Goal: Task Accomplishment & Management: Manage account settings

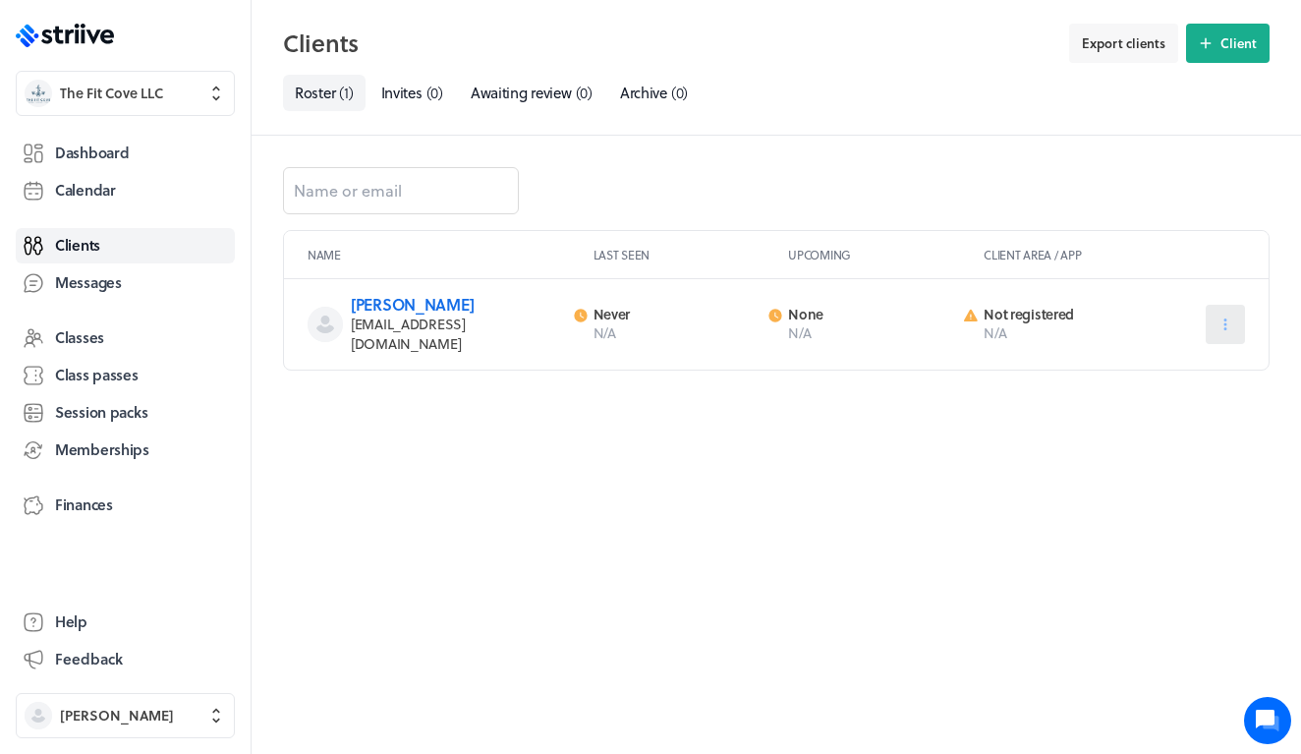
click at [1222, 316] on icon at bounding box center [1226, 325] width 18 height 18
click at [93, 44] on icon ".st0{fill:#006BFF;} .st1{fill:#0A121C;} .st2{fill:url(#SVGID_1_);} .st3{fill:ur…" at bounding box center [65, 36] width 98 height 24
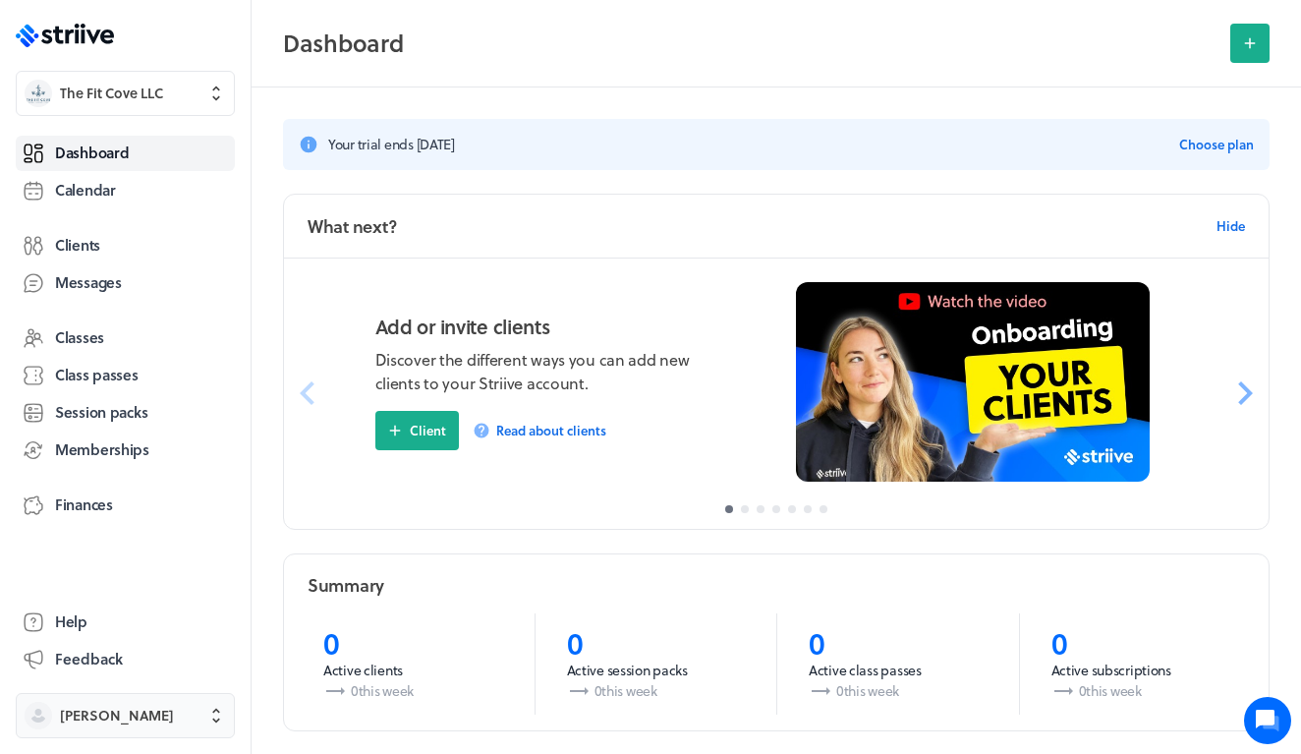
click at [178, 722] on span "[PERSON_NAME]" at bounding box center [143, 716] width 166 height 20
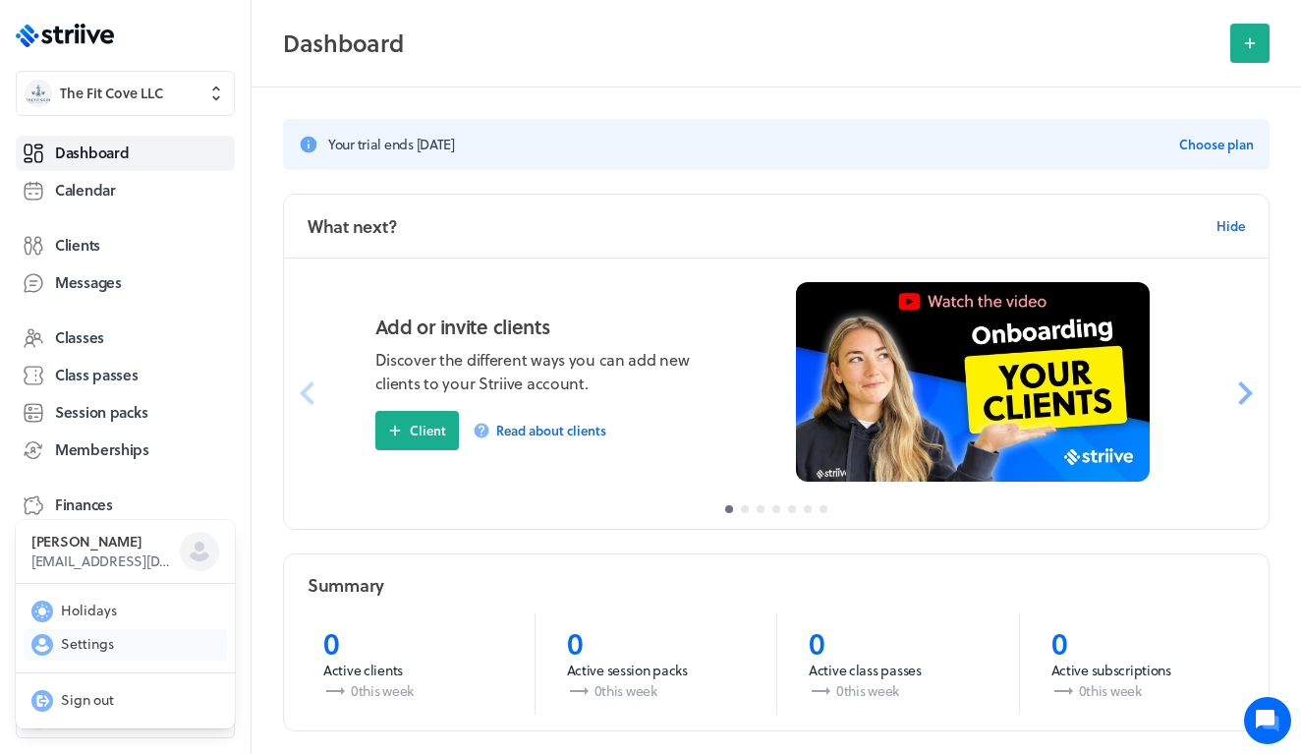
click at [139, 636] on button "Settings" at bounding box center [125, 644] width 203 height 31
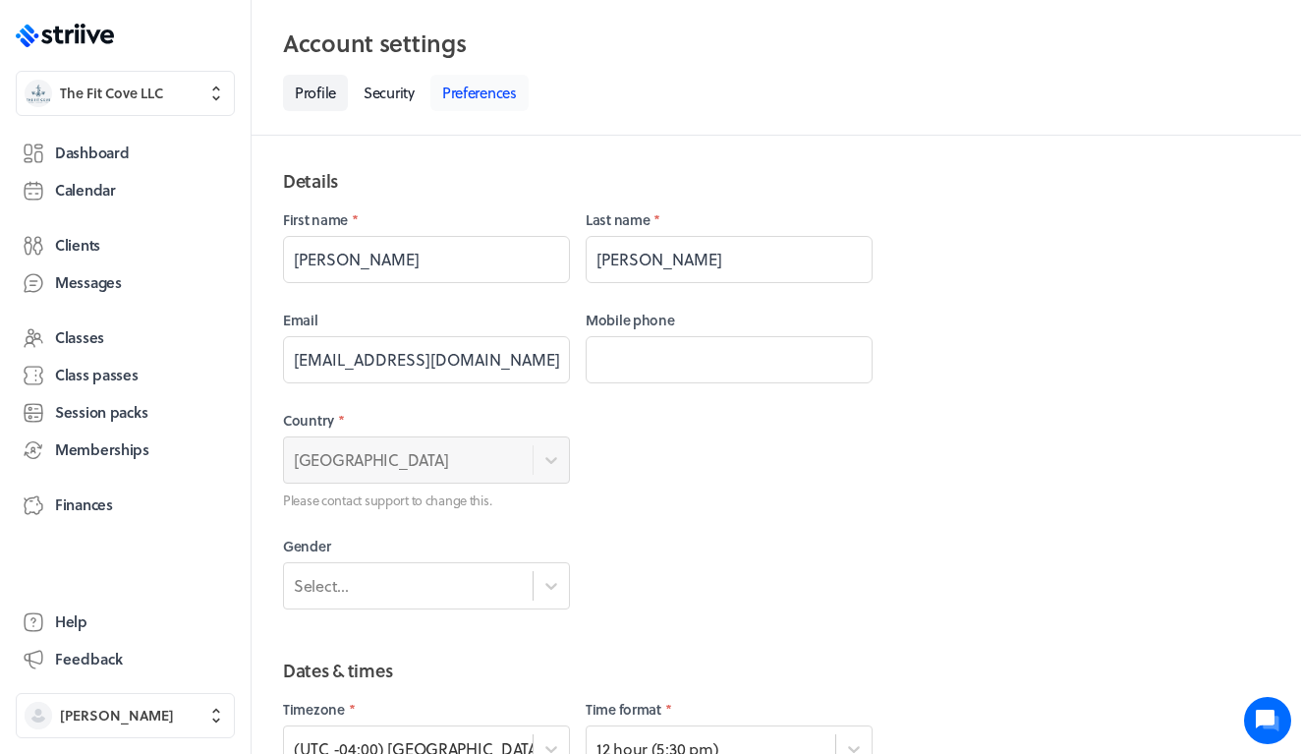
click at [458, 96] on link "Preferences" at bounding box center [480, 93] width 98 height 36
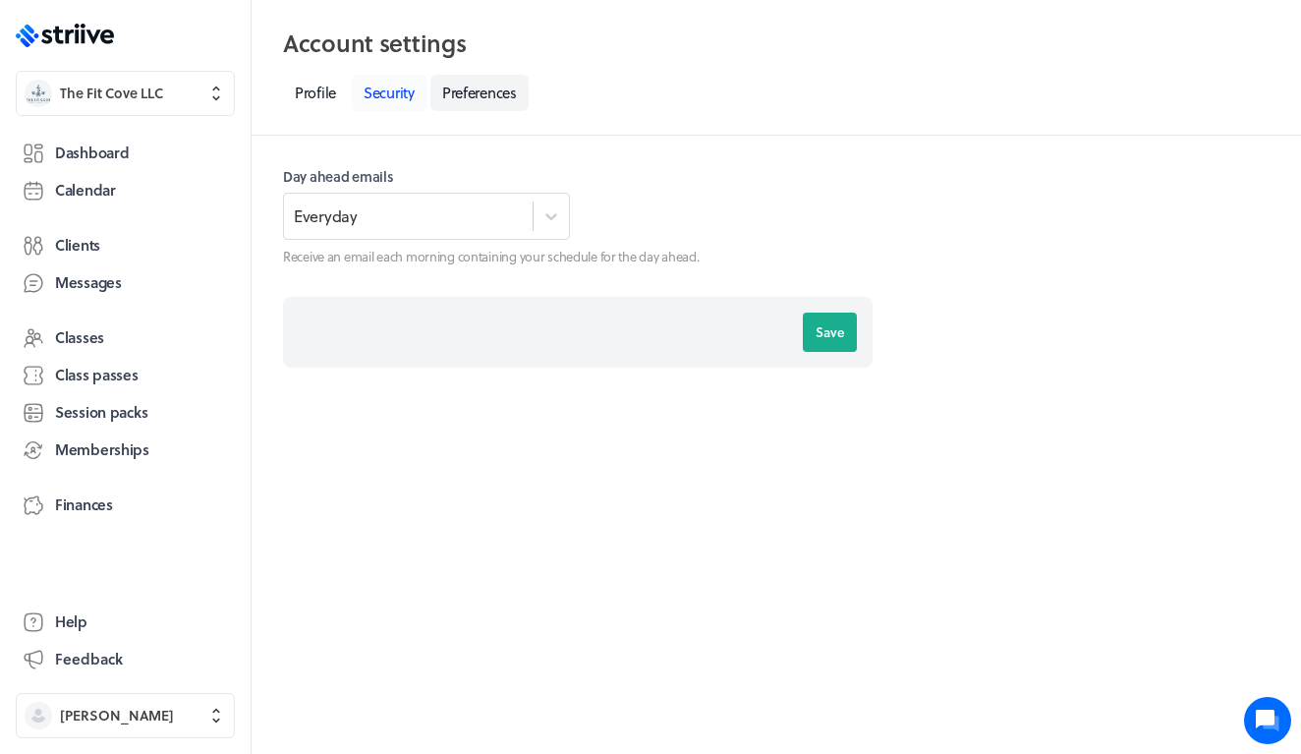
click at [404, 94] on link "Security" at bounding box center [389, 93] width 75 height 36
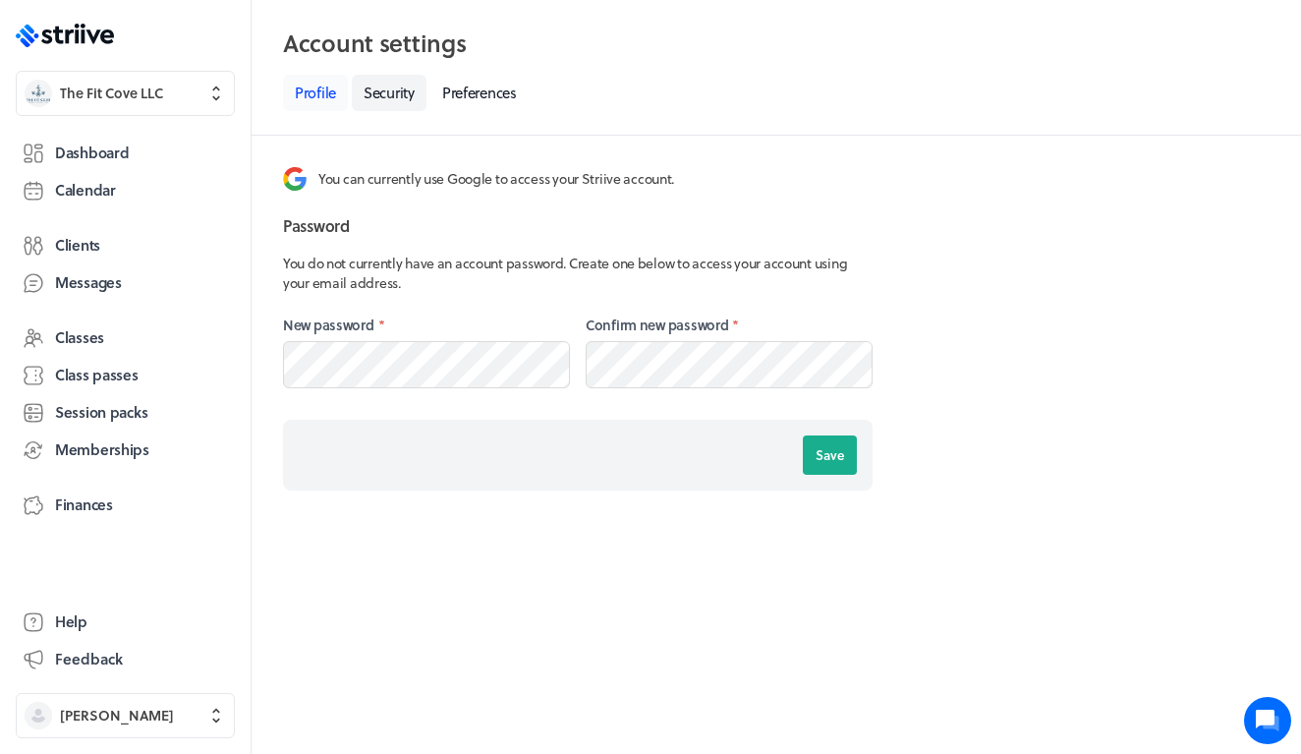
click at [330, 85] on link "Profile" at bounding box center [315, 93] width 65 height 36
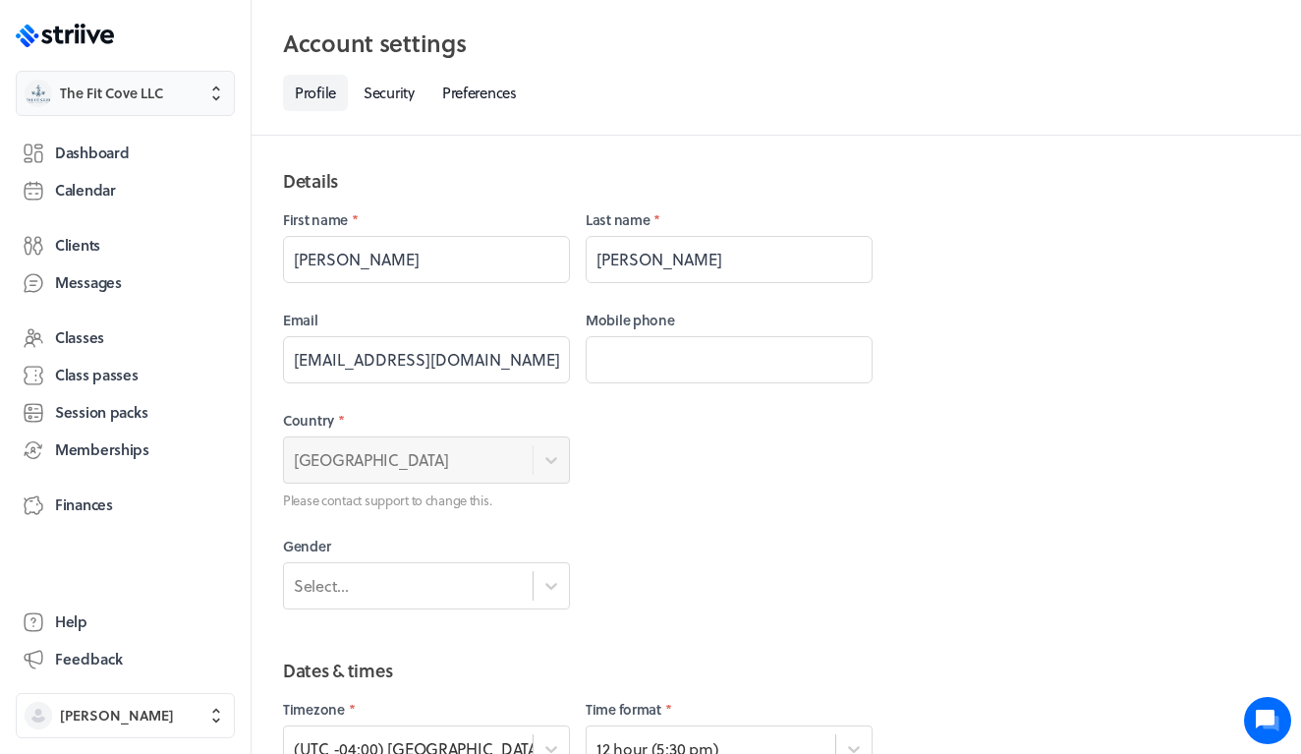
click at [190, 100] on span "The Fit Cove LLC" at bounding box center [143, 94] width 166 height 20
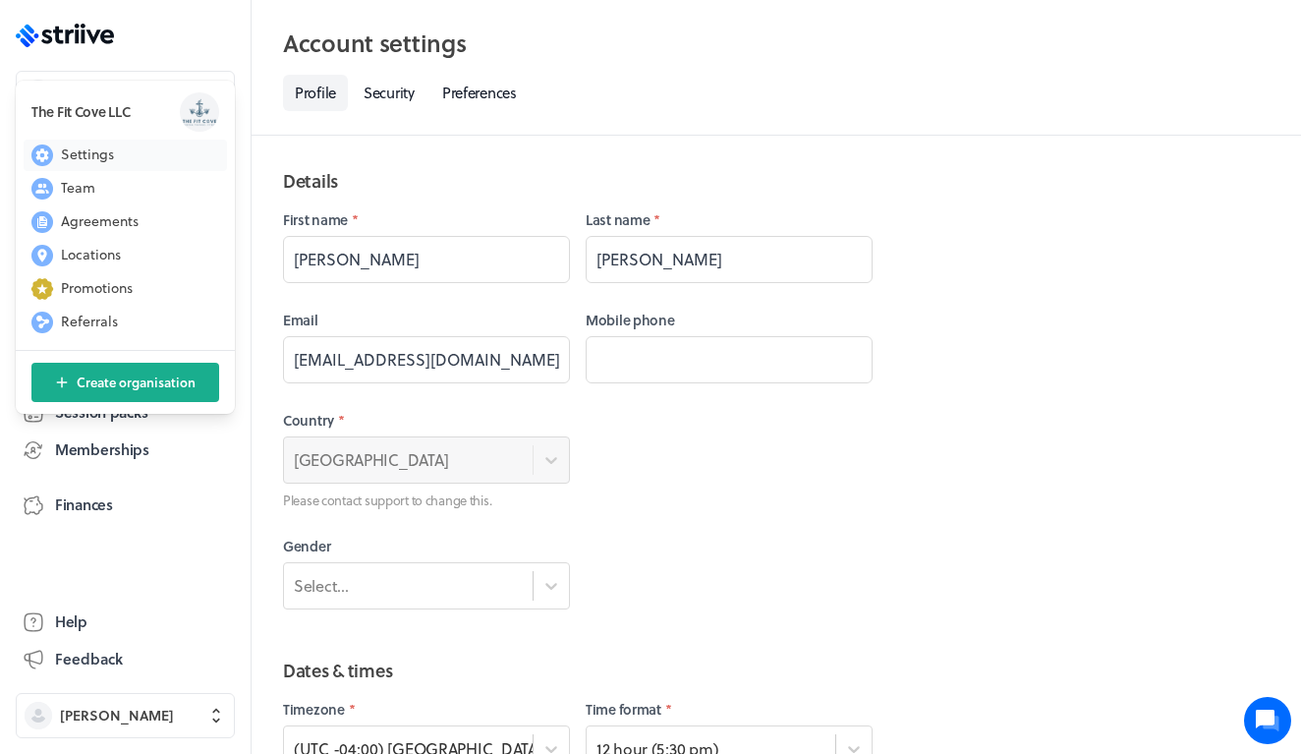
click at [118, 156] on button "Settings" at bounding box center [125, 155] width 203 height 31
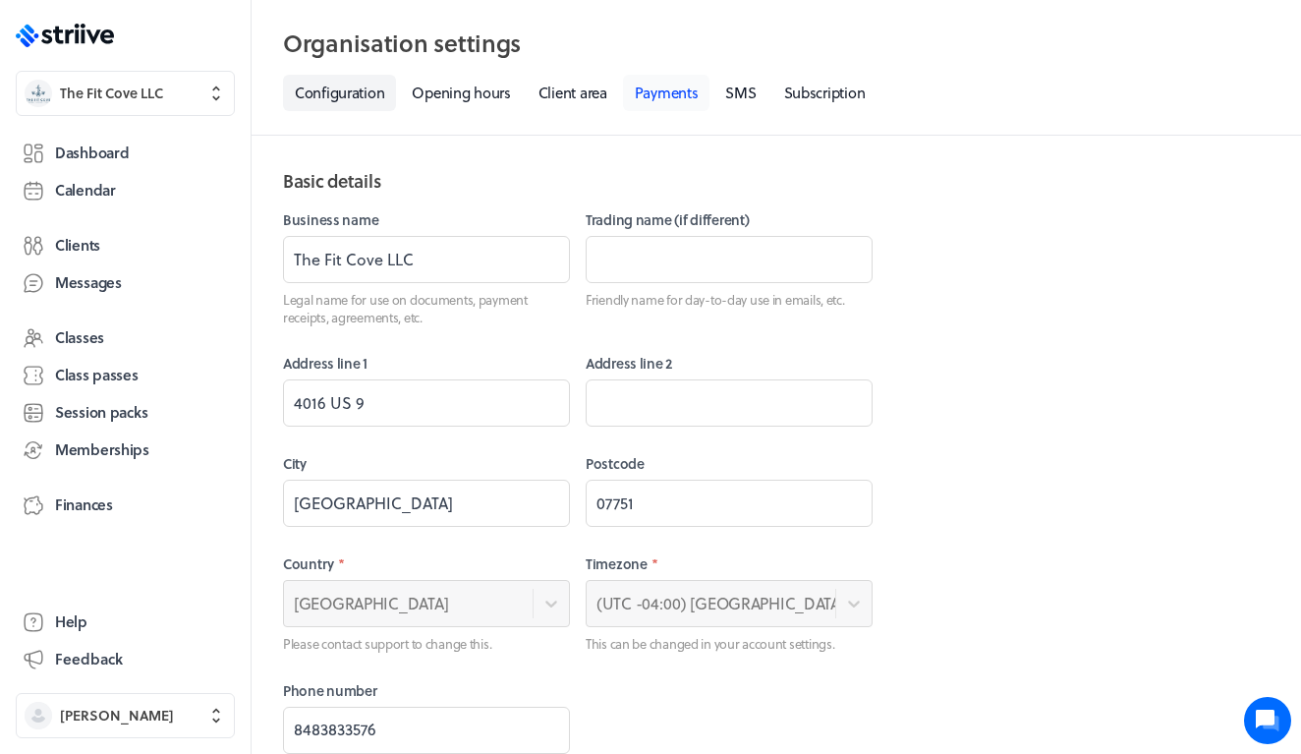
click at [664, 102] on link "Payments" at bounding box center [666, 93] width 87 height 36
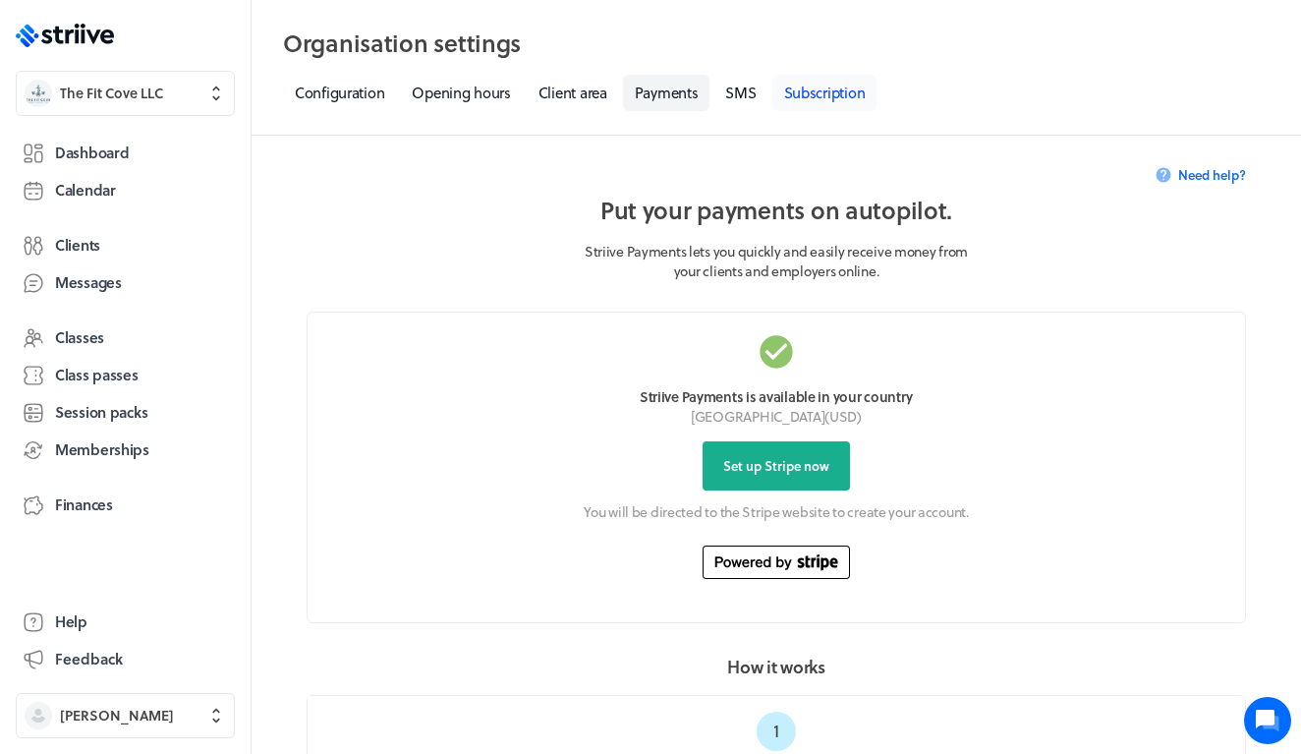
click at [821, 82] on link "Subscription" at bounding box center [825, 93] width 105 height 36
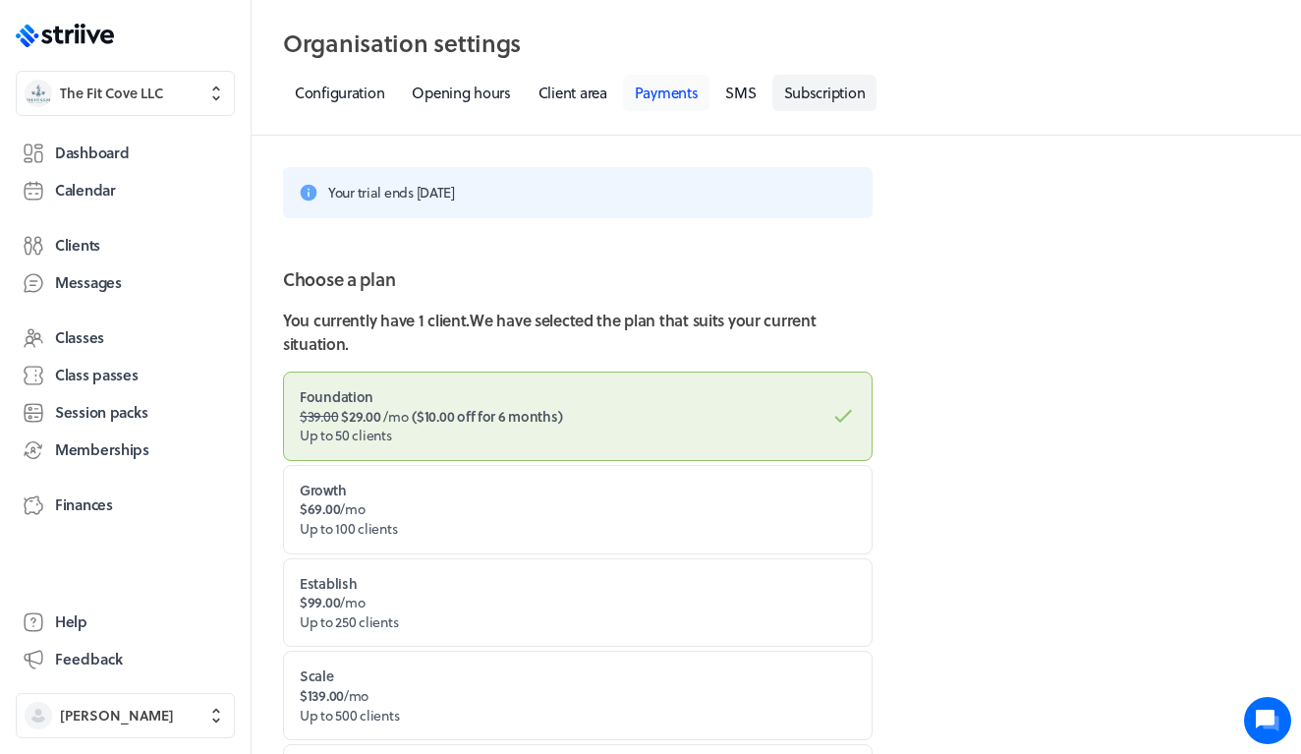
click at [691, 103] on link "Payments" at bounding box center [666, 93] width 87 height 36
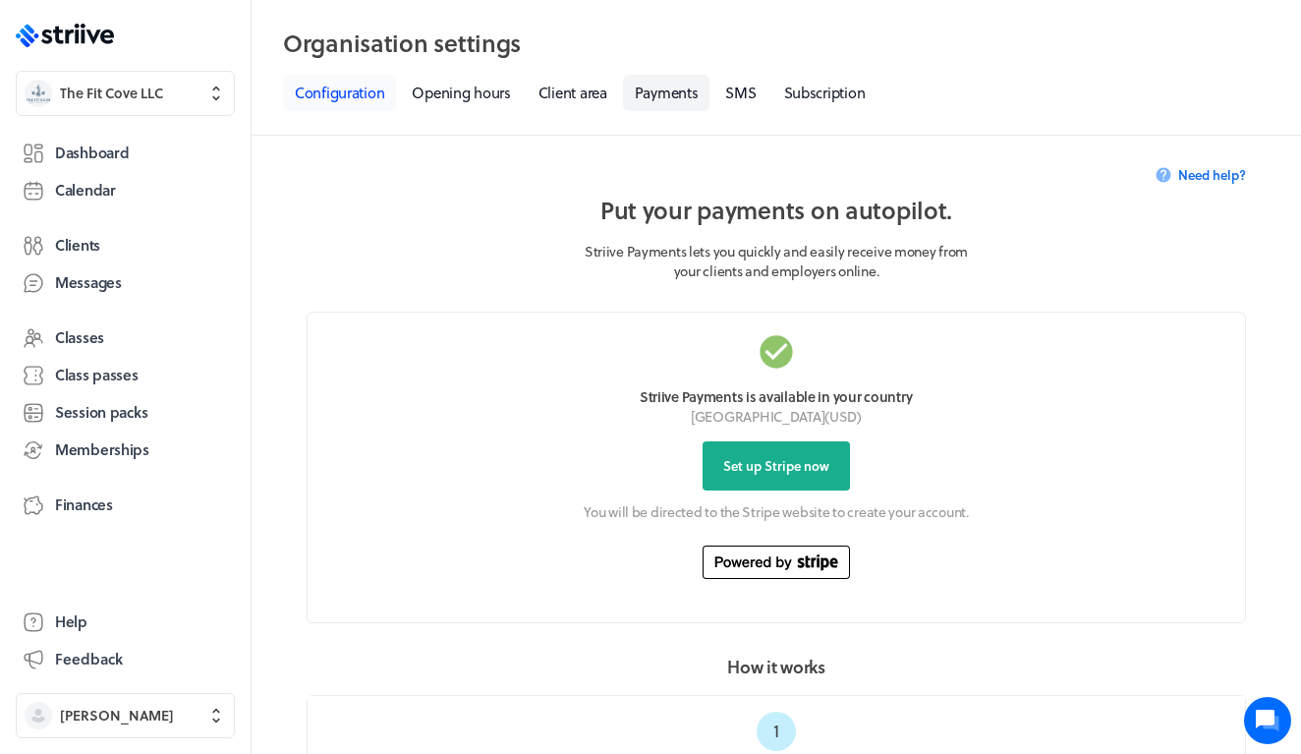
click at [353, 99] on link "Configuration" at bounding box center [339, 93] width 113 height 36
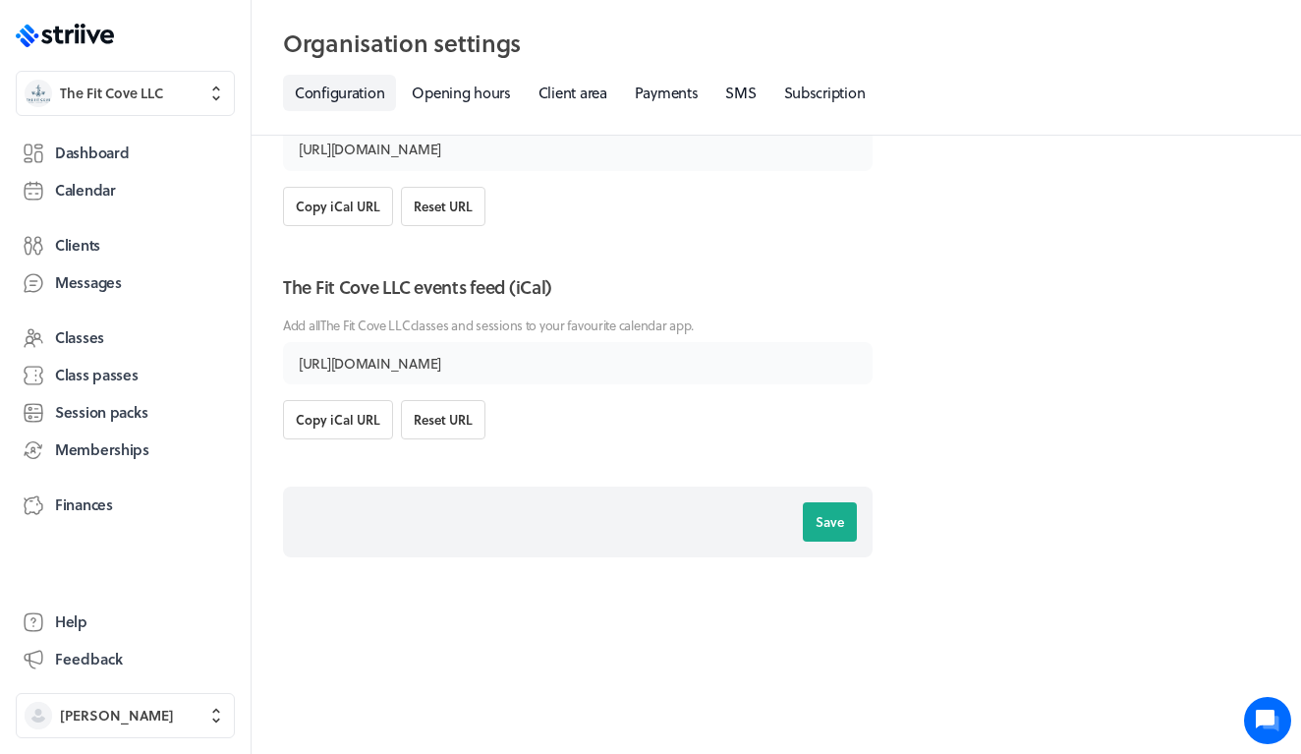
scroll to position [4242, 0]
